Goal: Go to known website: Access a specific website the user already knows

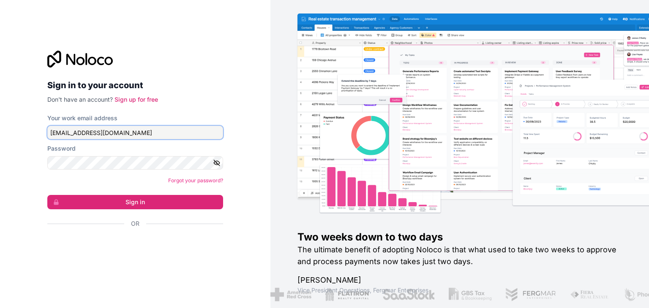
drag, startPoint x: 147, startPoint y: 132, endPoint x: 24, endPoint y: 127, distance: 123.9
click at [24, 127] on div "Sign in to your account Don't have an account? Sign up for free Your work email…" at bounding box center [135, 154] width 270 height 308
type input "sdelgado@prometheusrm.com"
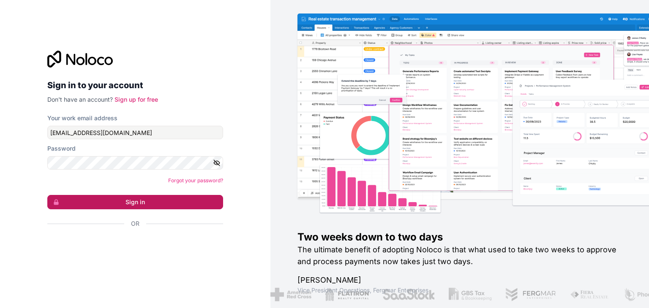
click at [154, 206] on button "Sign in" at bounding box center [135, 202] width 176 height 14
type input "sdelgado@t-cuento.com"
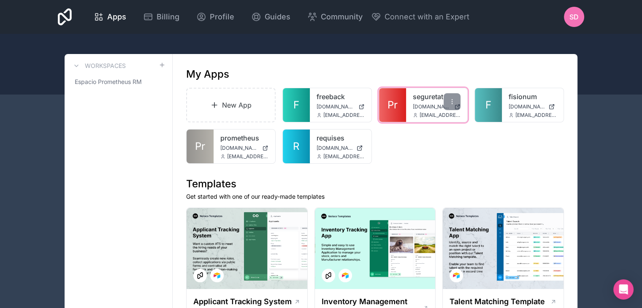
click at [417, 107] on span "www.prometheusrm.app" at bounding box center [432, 106] width 38 height 7
click at [448, 97] on div at bounding box center [452, 101] width 17 height 17
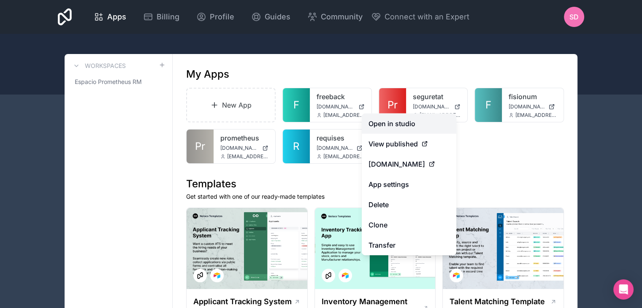
click at [419, 129] on link "Open in studio" at bounding box center [409, 124] width 95 height 20
